Goal: Information Seeking & Learning: Learn about a topic

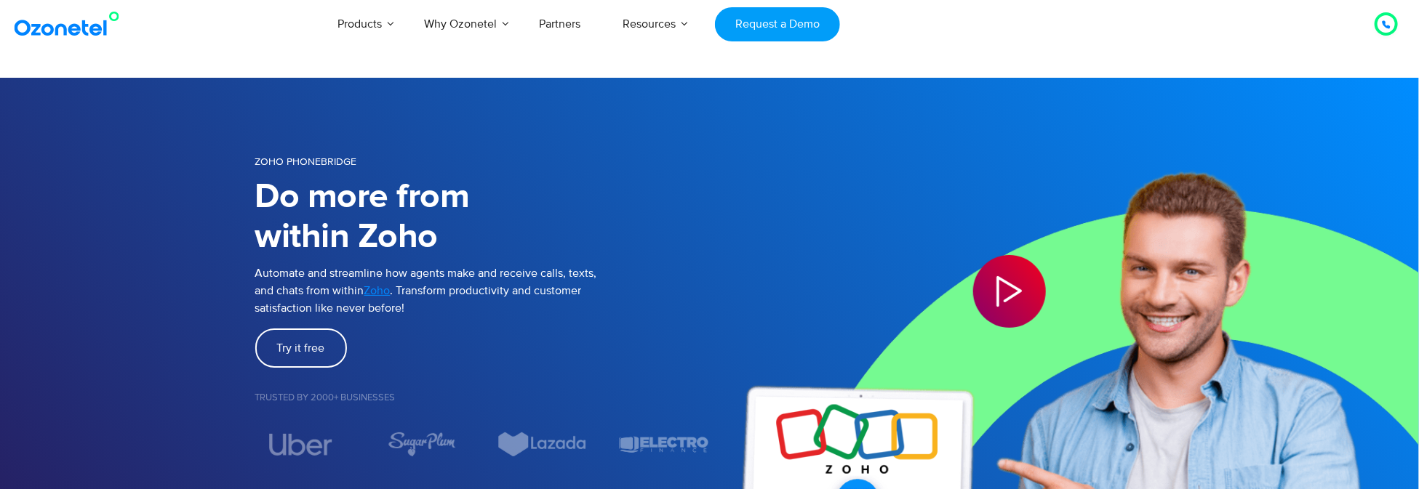
click at [385, 293] on span "Zoho" at bounding box center [377, 291] width 26 height 15
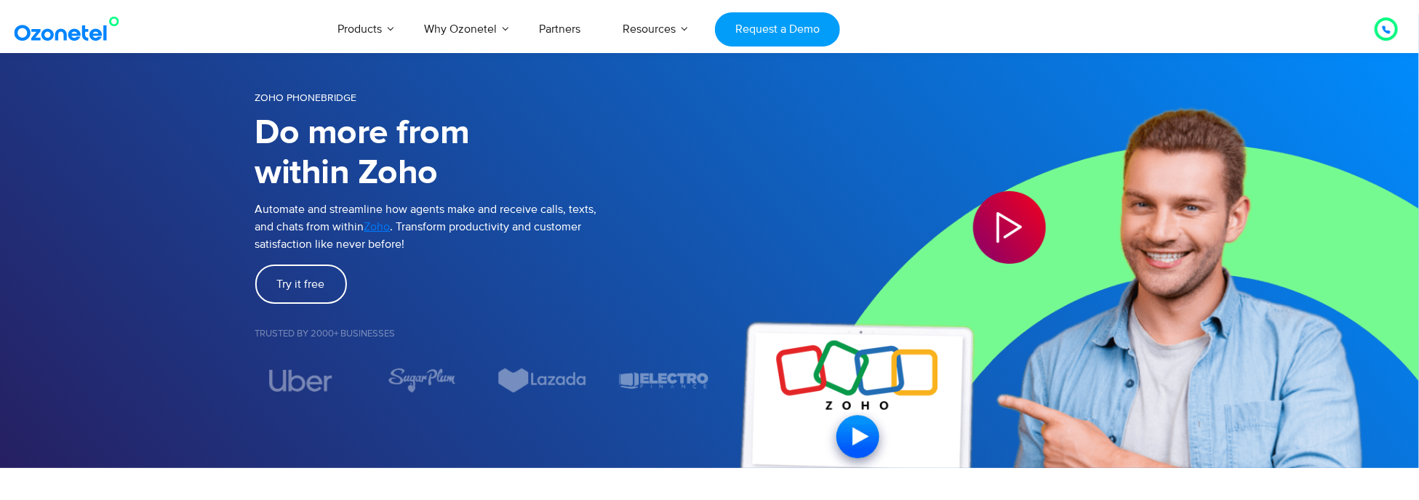
scroll to position [145, 0]
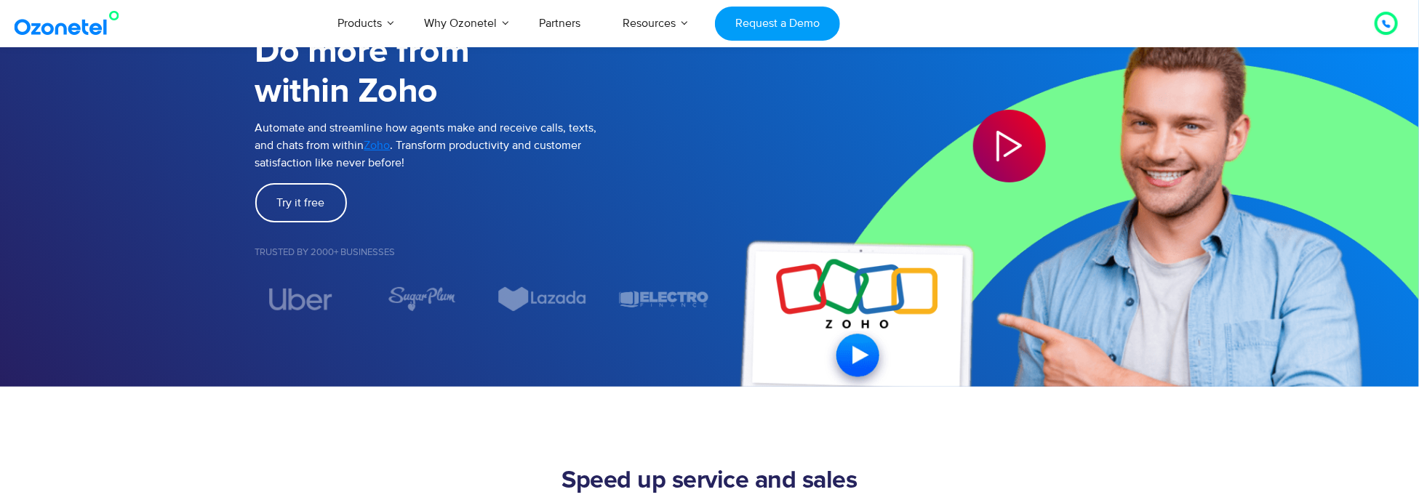
click at [1004, 146] on icon "Play Video" at bounding box center [1009, 146] width 73 height 73
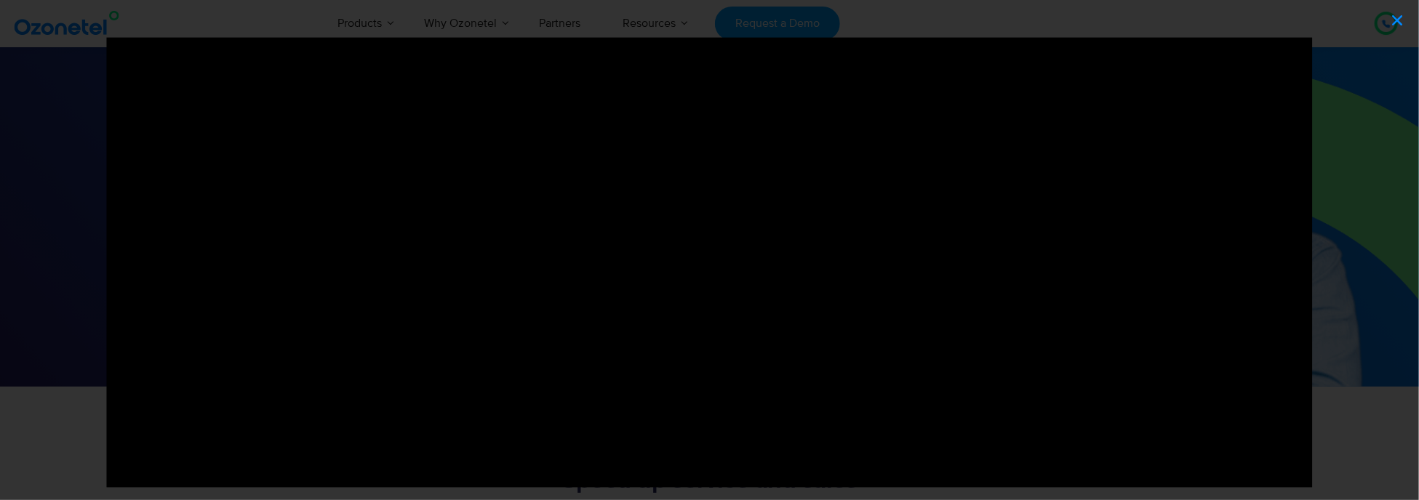
click at [1396, 16] on icon "Close (Esc)" at bounding box center [1397, 20] width 15 height 15
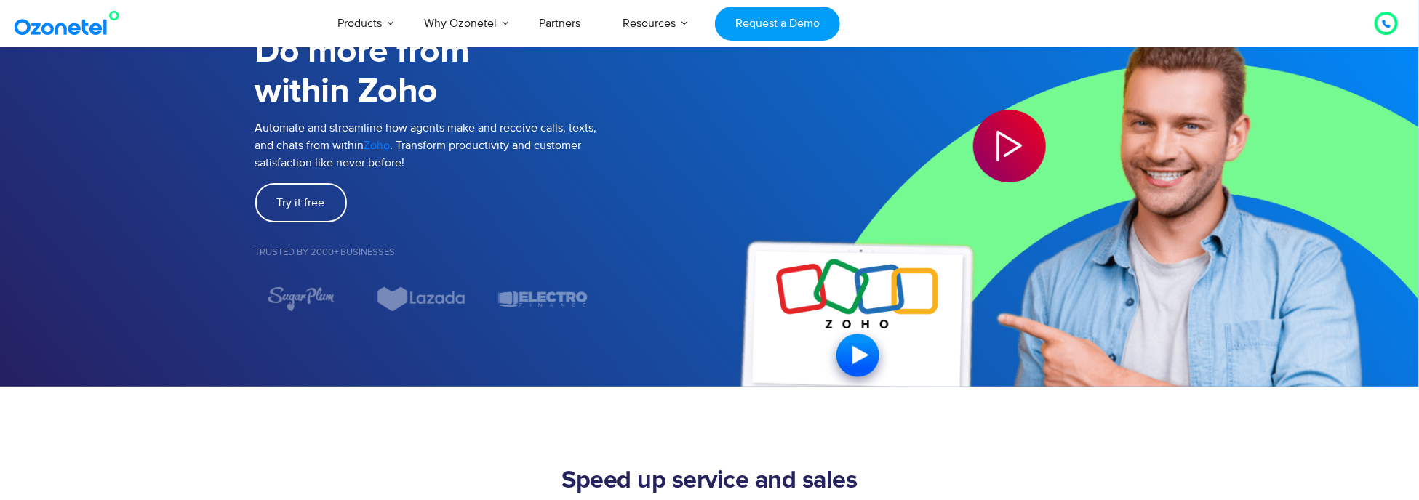
scroll to position [509, 0]
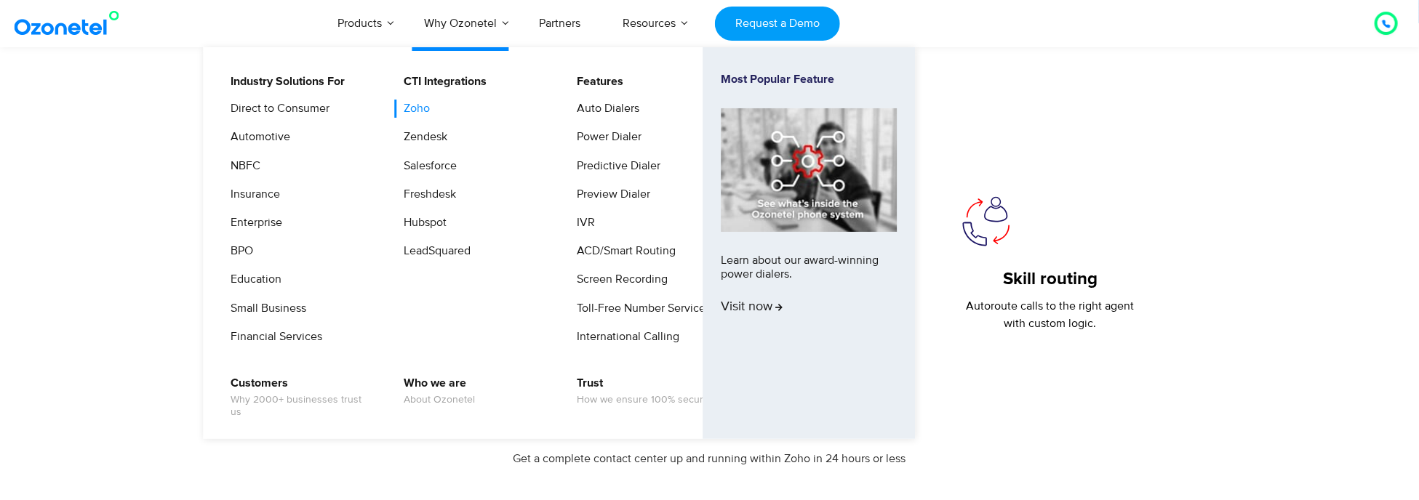
click at [417, 102] on link "Zoho" at bounding box center [413, 109] width 38 height 18
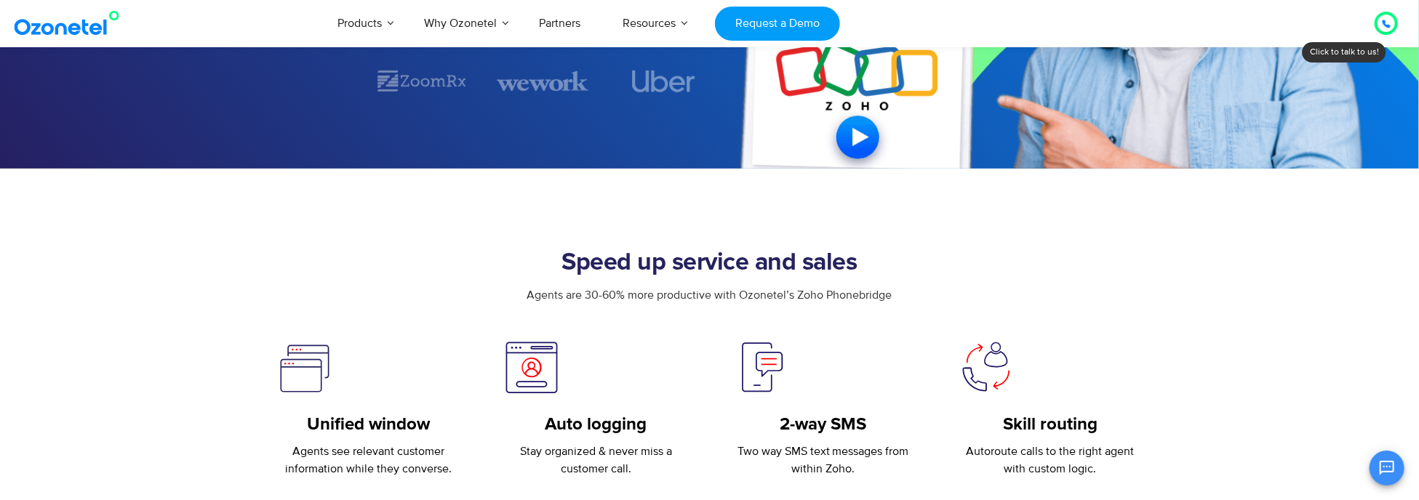
scroll to position [436, 0]
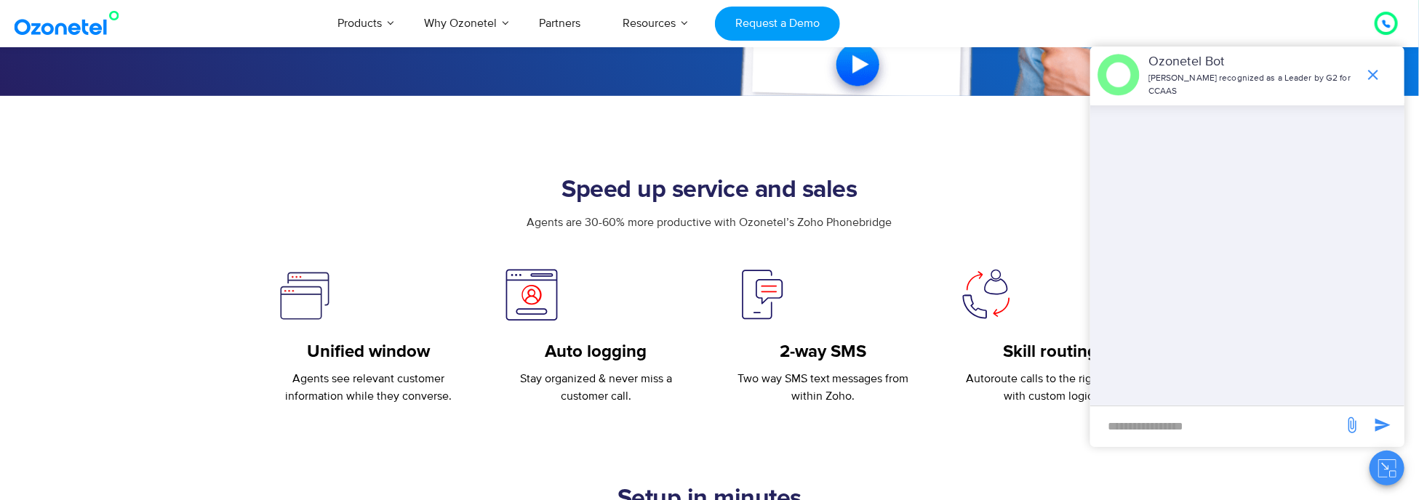
click at [1376, 72] on icon "end chat or minimize" at bounding box center [1373, 75] width 10 height 10
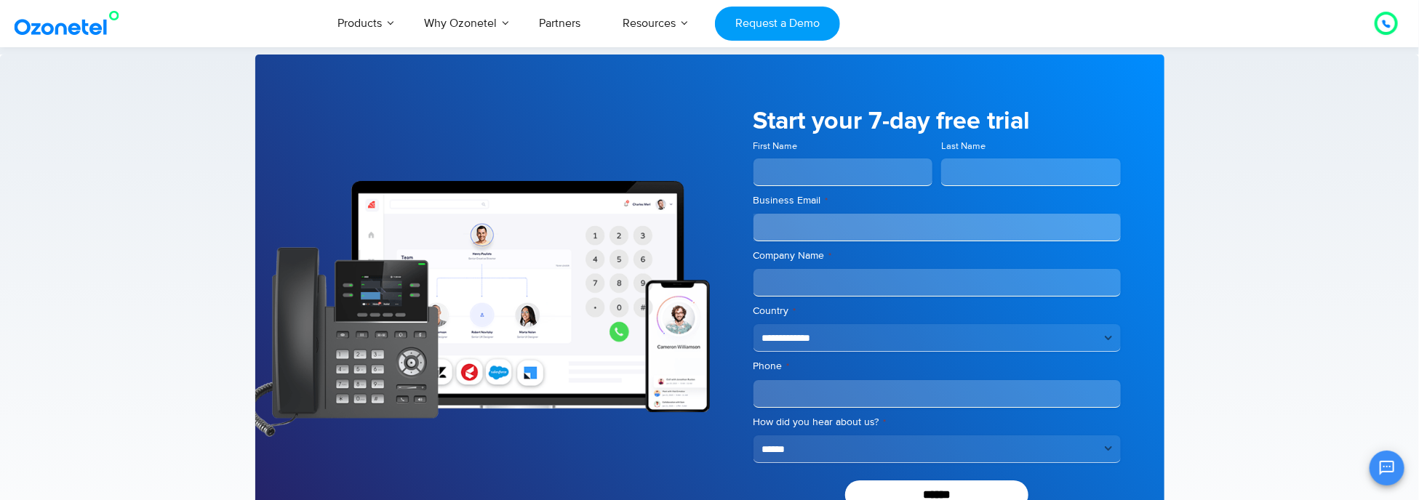
scroll to position [2981, 0]
